Goal: Information Seeking & Learning: Understand process/instructions

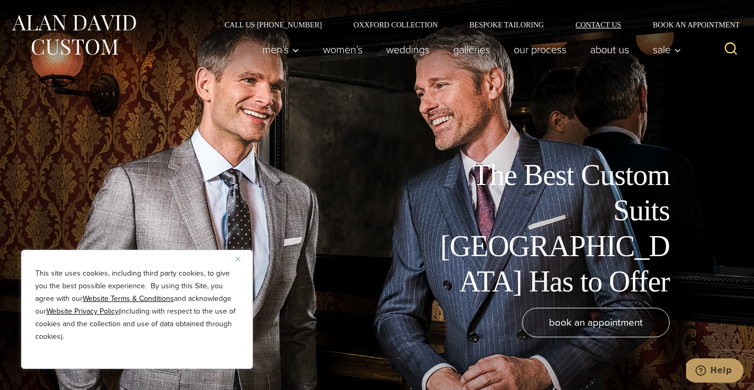
click at [617, 23] on link "Contact Us" at bounding box center [598, 24] width 77 height 7
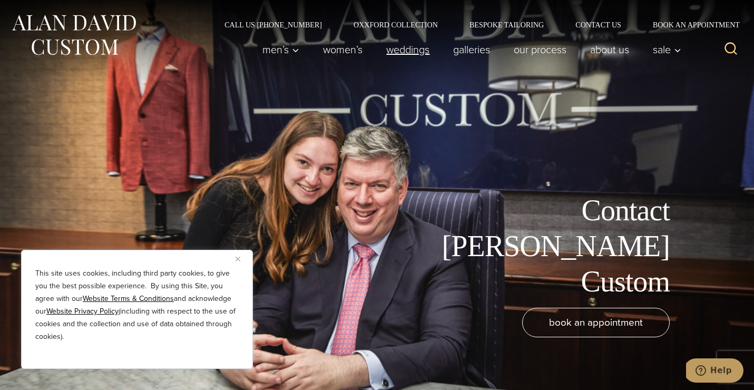
click at [383, 40] on link "weddings" at bounding box center [408, 49] width 67 height 21
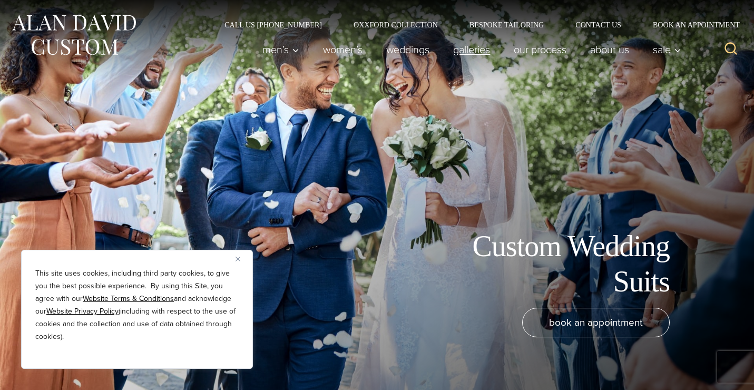
click at [456, 48] on link "Galleries" at bounding box center [472, 49] width 61 height 21
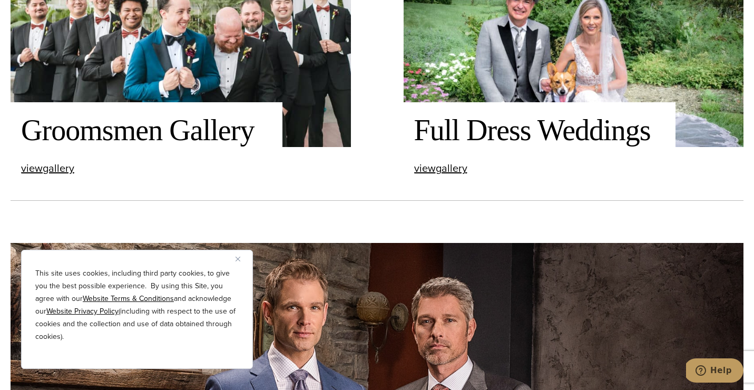
scroll to position [1566, 0]
click at [237, 254] on button "Close" at bounding box center [242, 259] width 13 height 13
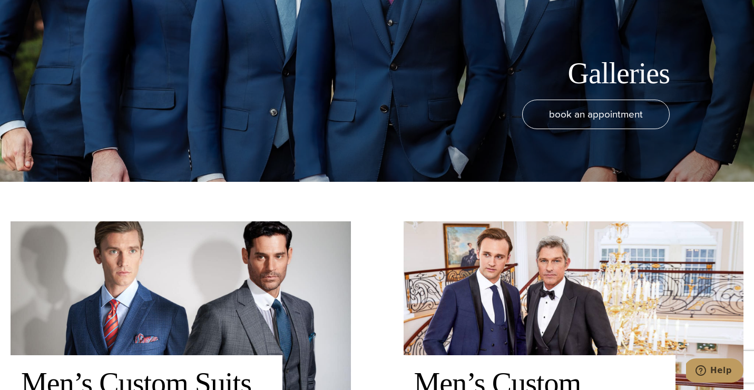
scroll to position [410, 0]
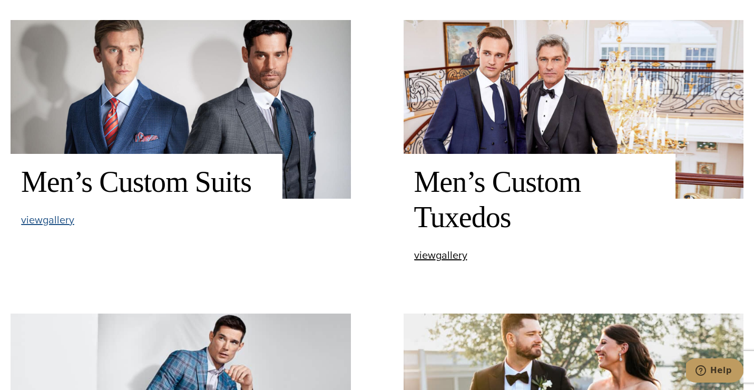
click at [32, 224] on span "view Men’s Custom Suits gallery" at bounding box center [47, 220] width 53 height 16
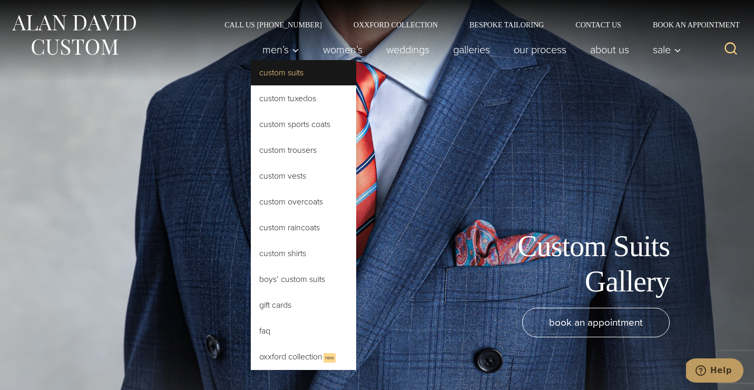
click at [312, 75] on link "Custom Suits" at bounding box center [303, 72] width 105 height 25
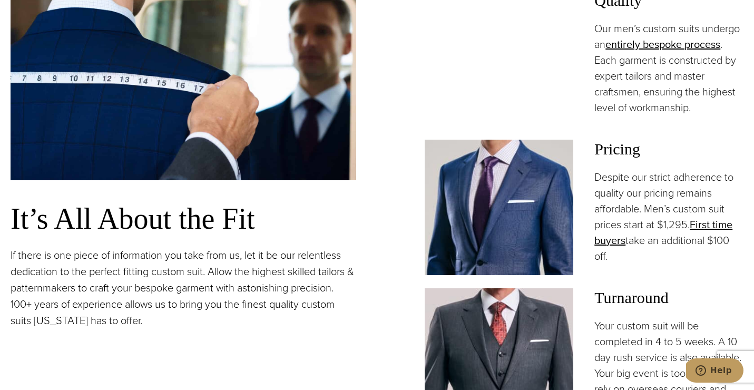
scroll to position [758, 0]
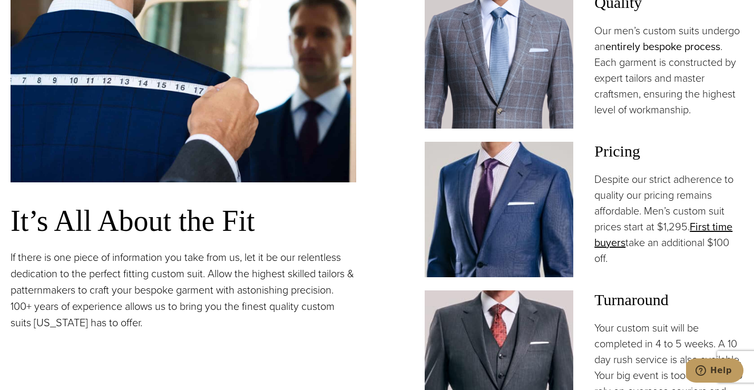
click at [635, 51] on link "entirely bespoke process" at bounding box center [663, 46] width 115 height 16
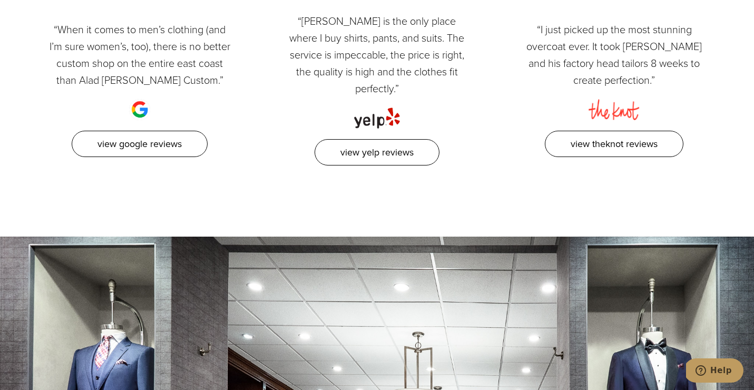
scroll to position [2552, 0]
